Goal: Transaction & Acquisition: Book appointment/travel/reservation

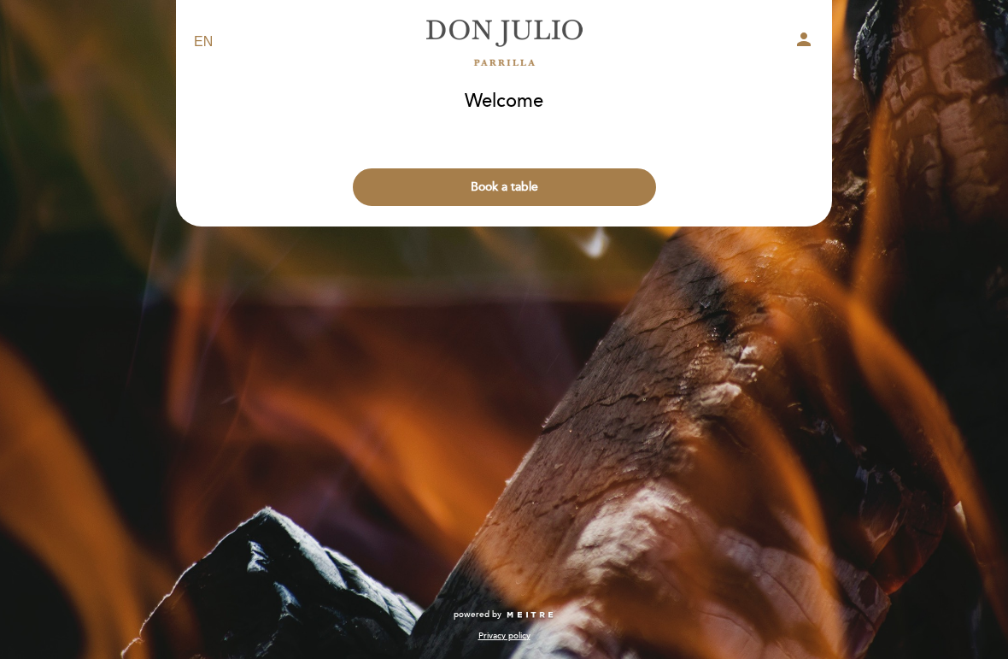
click at [581, 197] on button "Book a table" at bounding box center [504, 187] width 303 height 38
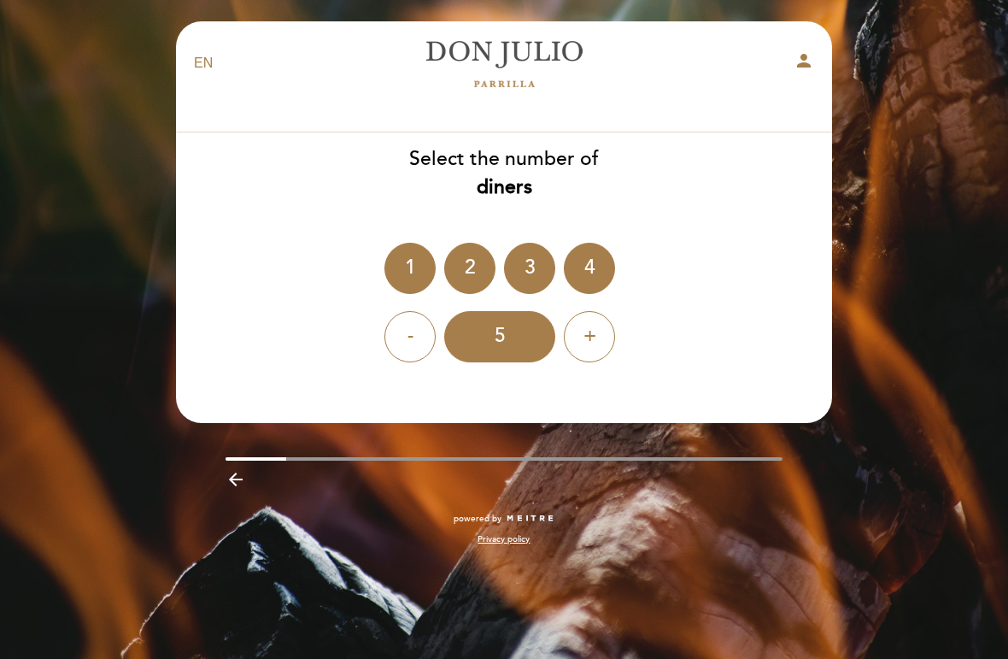
click at [465, 262] on div "2" at bounding box center [469, 268] width 51 height 51
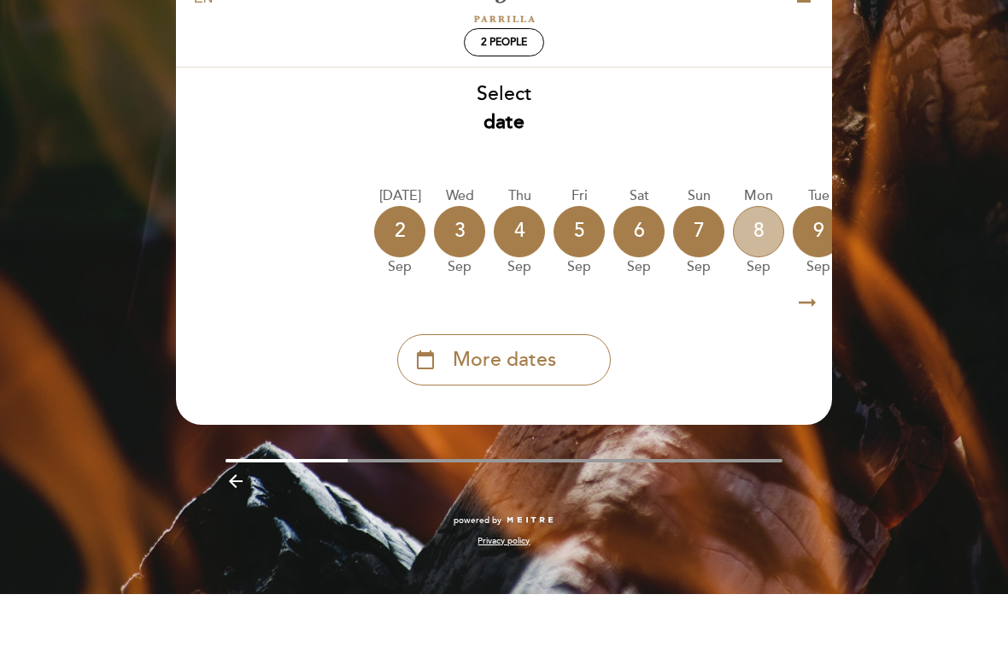
click at [741, 271] on div "8" at bounding box center [758, 296] width 51 height 51
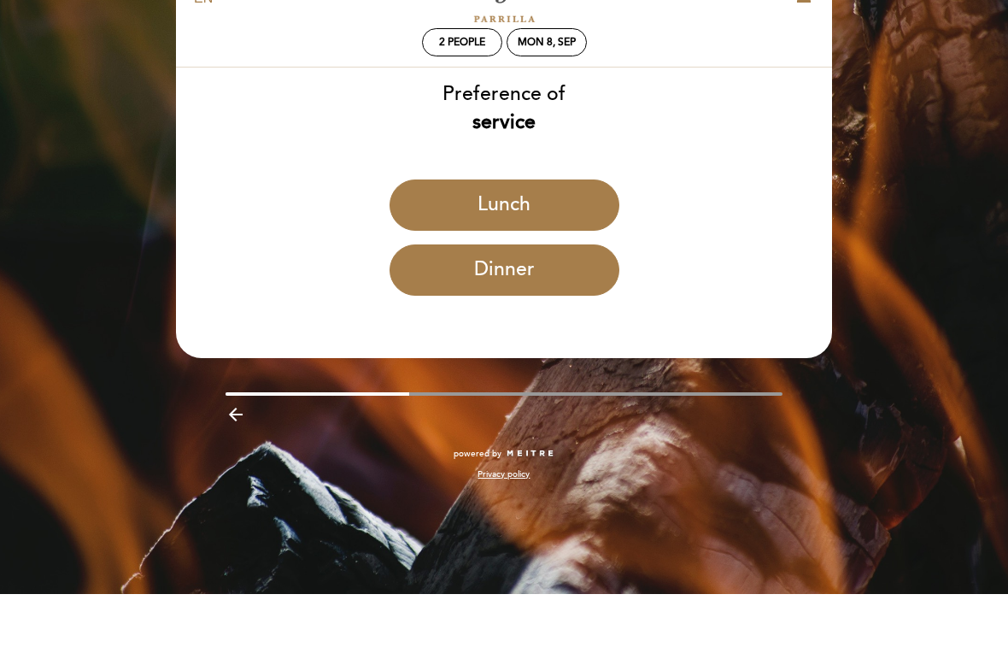
click at [544, 309] on button "Dinner" at bounding box center [505, 334] width 230 height 51
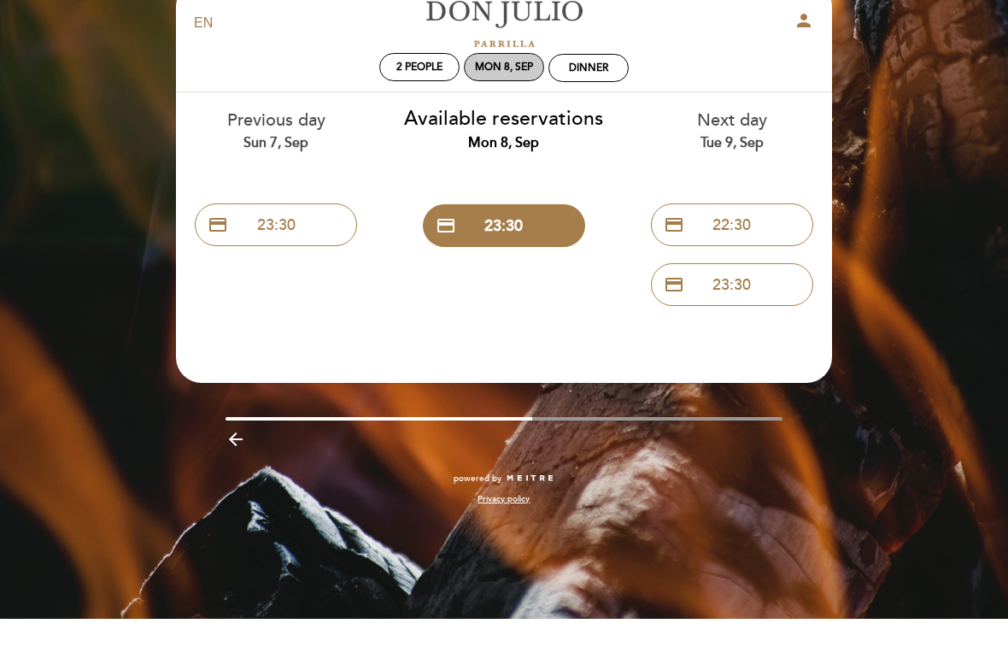
click at [512, 93] on div "Mon 8, Sep" at bounding box center [504, 107] width 80 height 28
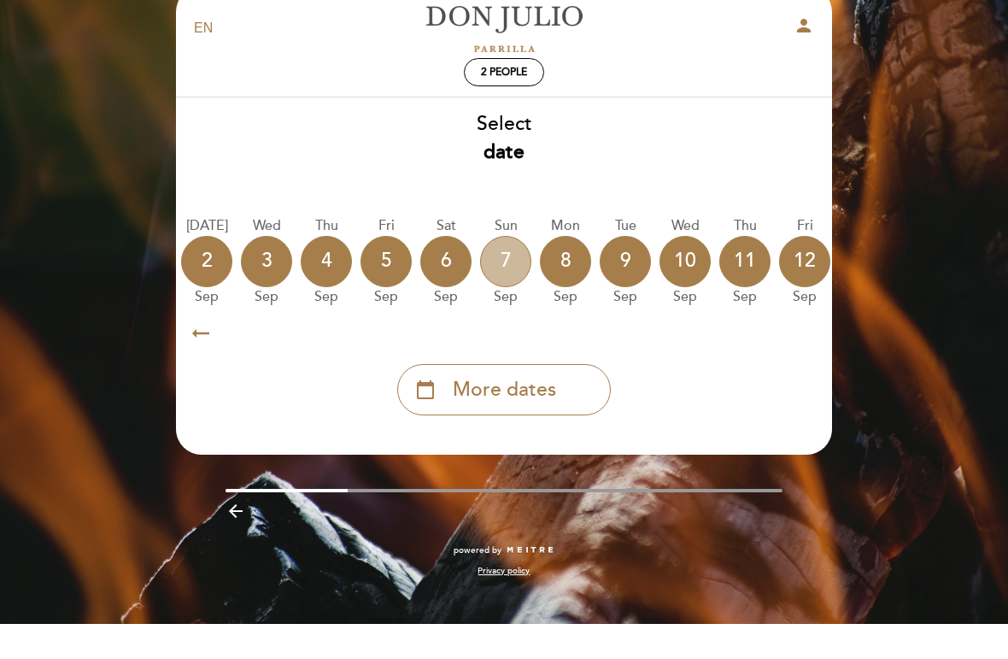
scroll to position [0, 213]
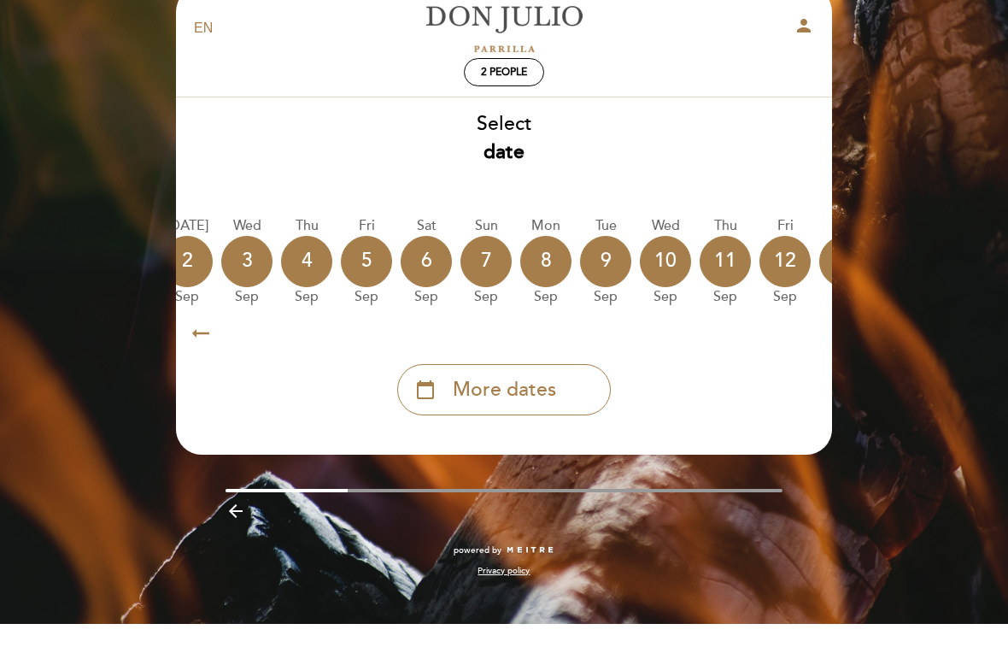
click at [314, 271] on div "4" at bounding box center [306, 296] width 51 height 51
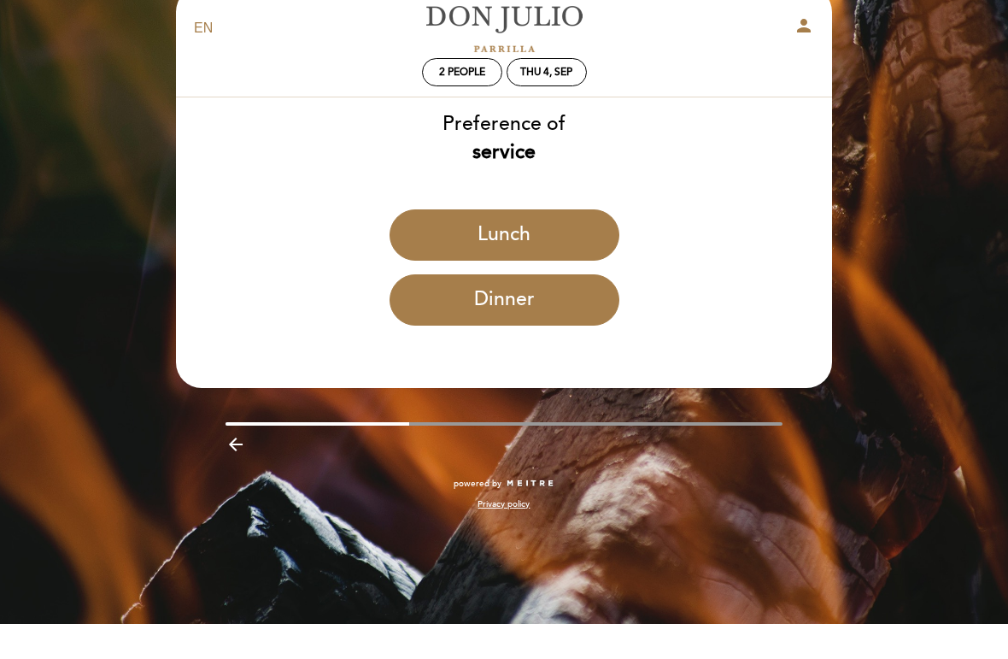
click at [572, 309] on button "Dinner" at bounding box center [505, 334] width 230 height 51
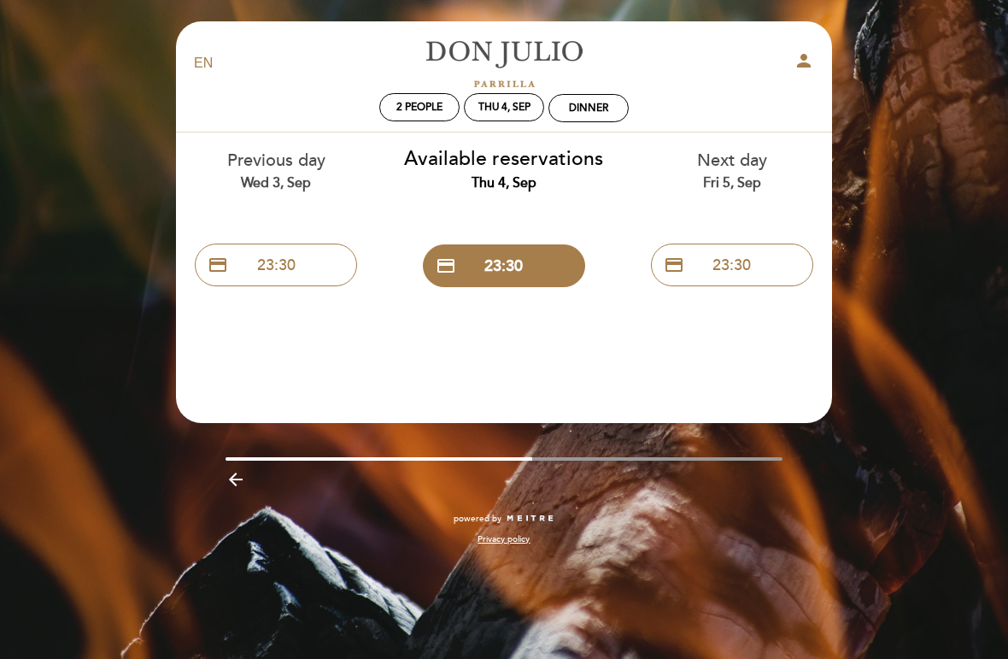
click at [214, 61] on select "EN ES PT" at bounding box center [204, 64] width 20 height 20
click at [608, 112] on div "Dinner" at bounding box center [588, 108] width 39 height 13
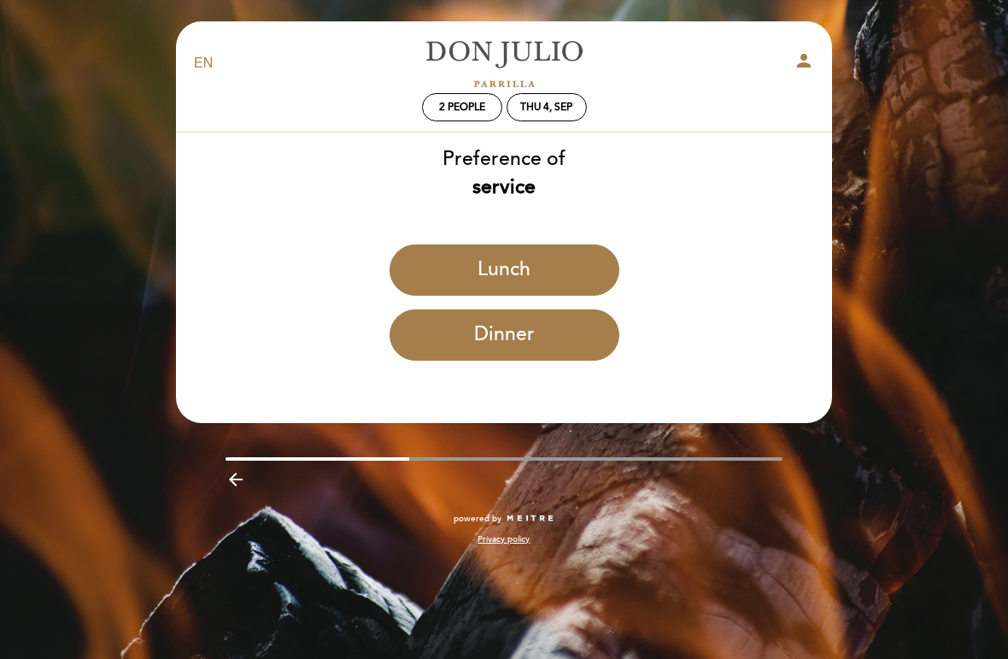
click at [585, 266] on button "Lunch" at bounding box center [505, 269] width 230 height 51
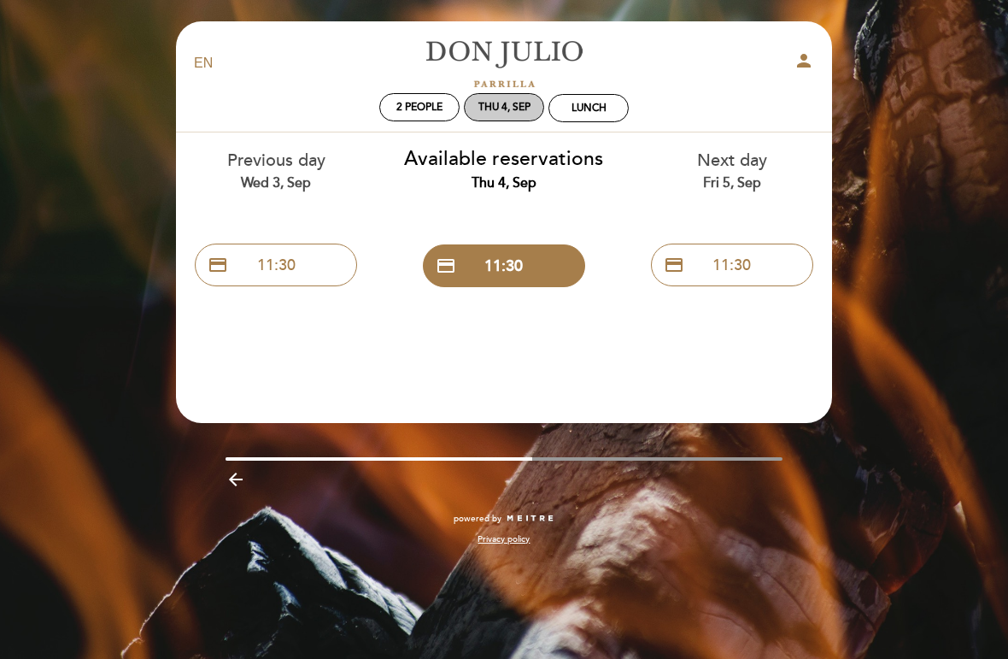
click at [508, 104] on div "Thu 4, Sep" at bounding box center [505, 107] width 52 height 13
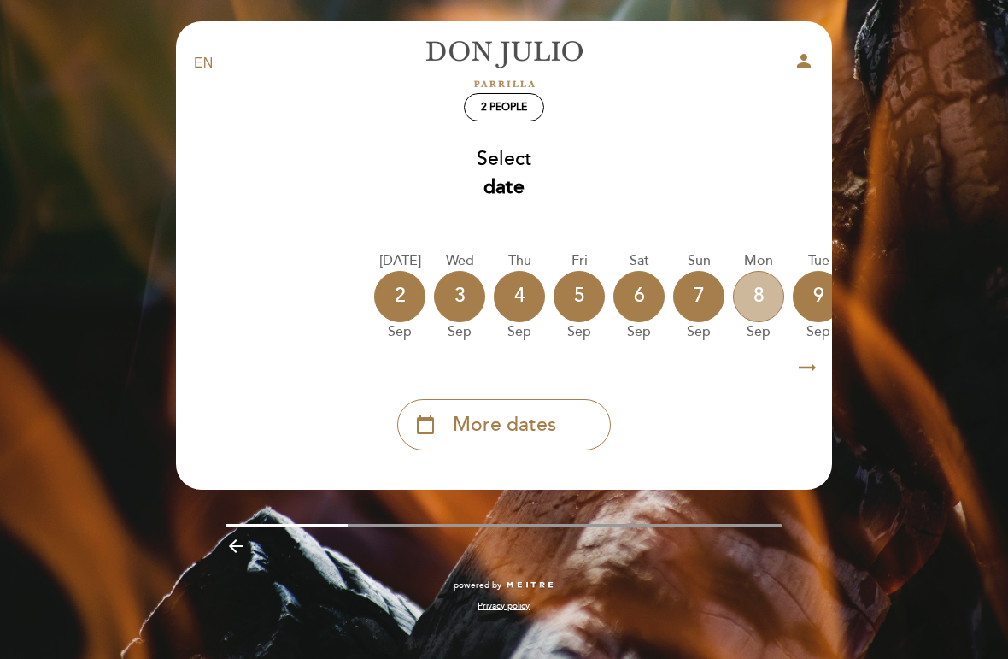
click at [761, 289] on div "8" at bounding box center [758, 296] width 51 height 51
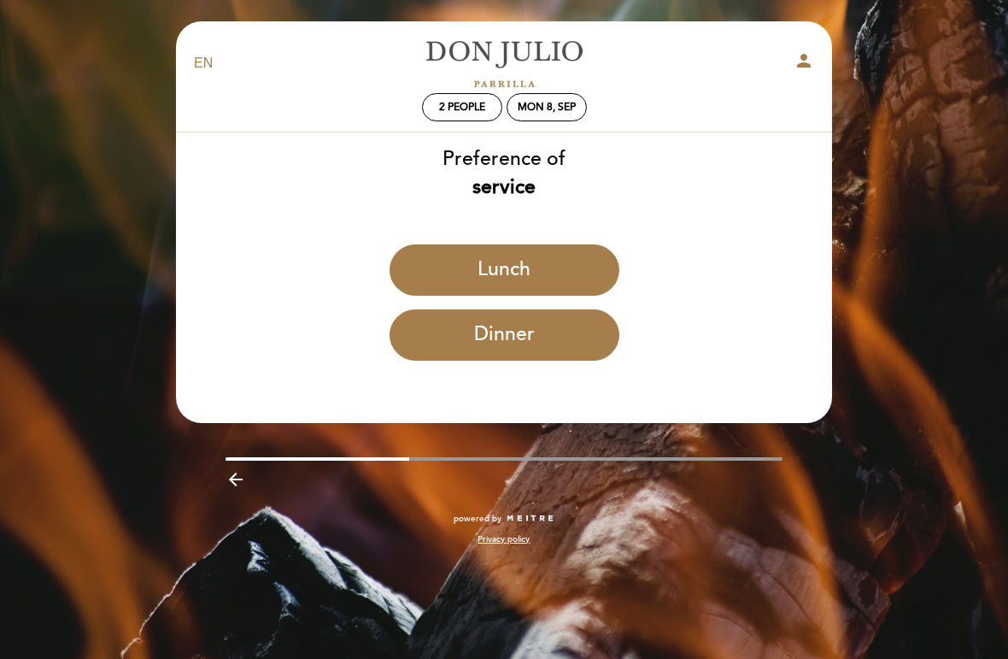
click at [570, 252] on button "Lunch" at bounding box center [505, 269] width 230 height 51
